Goal: Obtain resource: Obtain resource

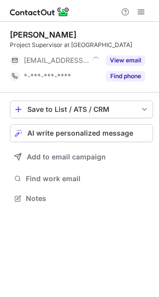
scroll to position [192, 159]
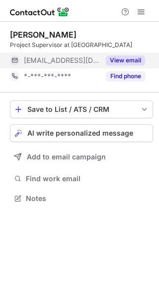
click at [138, 62] on button "View email" at bounding box center [125, 60] width 39 height 10
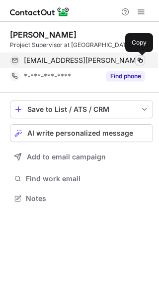
click at [138, 60] on span at bounding box center [140, 60] width 8 height 8
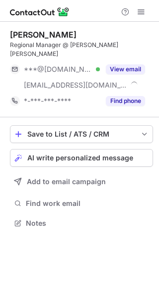
scroll to position [208, 159]
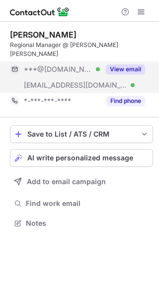
click at [132, 64] on button "View email" at bounding box center [125, 69] width 39 height 10
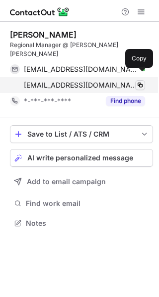
click at [137, 81] on span at bounding box center [140, 85] width 8 height 8
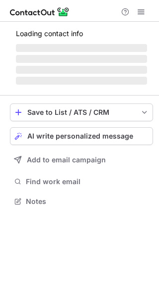
scroll to position [208, 159]
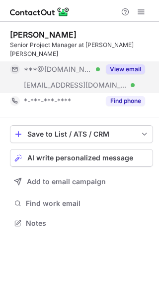
click at [120, 64] on button "View email" at bounding box center [125, 69] width 39 height 10
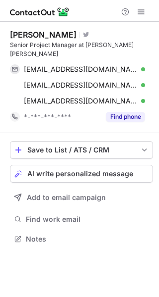
scroll to position [223, 159]
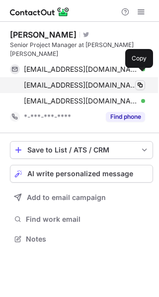
click at [140, 81] on span at bounding box center [140, 85] width 8 height 8
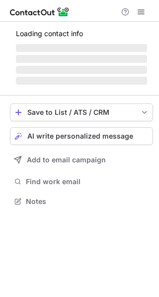
scroll to position [208, 159]
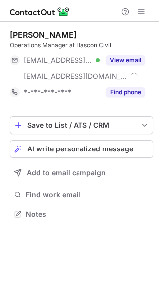
scroll to position [208, 159]
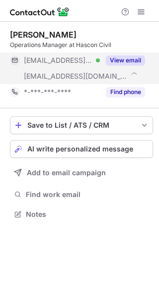
click at [132, 61] on button "View email" at bounding box center [125, 60] width 39 height 10
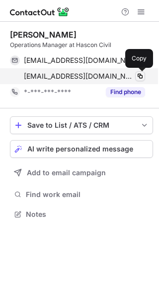
click at [140, 75] on span at bounding box center [140, 76] width 8 height 8
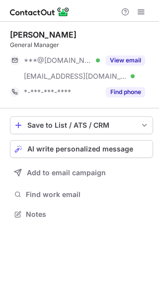
scroll to position [208, 159]
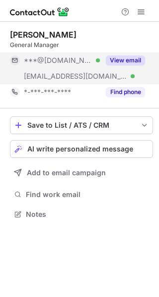
click at [138, 56] on button "View email" at bounding box center [125, 60] width 39 height 10
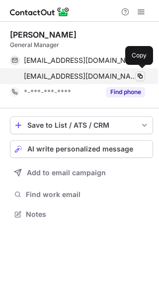
click at [140, 79] on span at bounding box center [140, 76] width 8 height 8
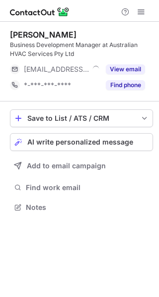
scroll to position [201, 159]
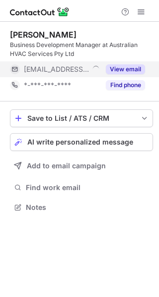
click at [128, 70] on button "View email" at bounding box center [125, 69] width 39 height 10
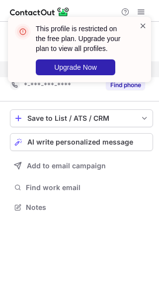
click at [144, 28] on span at bounding box center [143, 26] width 8 height 10
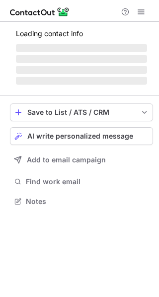
scroll to position [216, 159]
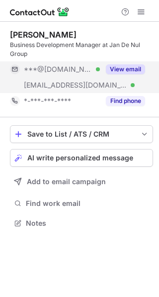
click at [125, 72] on button "View email" at bounding box center [125, 69] width 39 height 10
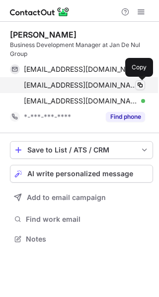
click at [142, 88] on span at bounding box center [140, 85] width 8 height 8
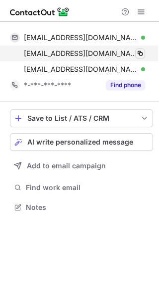
scroll to position [201, 159]
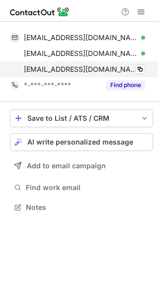
click at [120, 71] on span "boudewijn.veire@jandenul.com" at bounding box center [80, 69] width 113 height 9
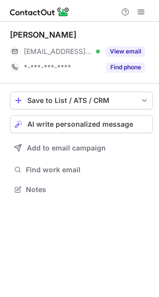
scroll to position [183, 159]
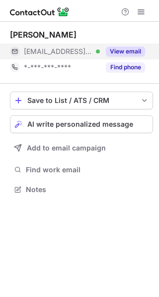
click at [120, 51] on button "View email" at bounding box center [125, 52] width 39 height 10
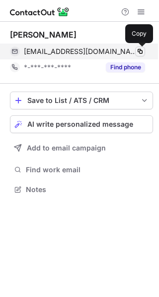
click at [141, 52] on span at bounding box center [140, 52] width 8 height 8
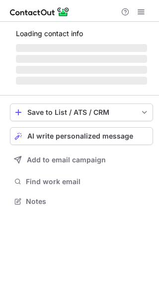
scroll to position [216, 159]
